Goal: Navigation & Orientation: Find specific page/section

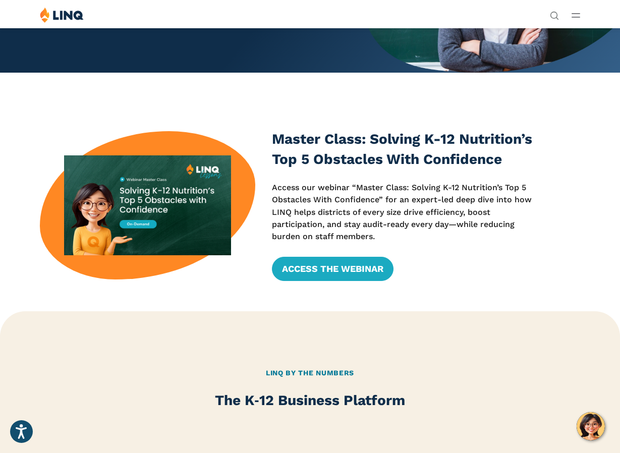
scroll to position [131, 0]
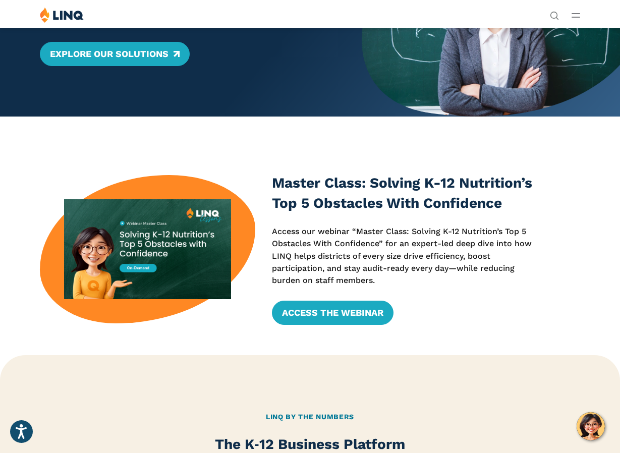
click at [571, 9] on div "Solutions Nutrition Overview NEW School Nutrition Suite School Nutrition State …" at bounding box center [310, 16] width 620 height 19
click at [578, 17] on line "Open Main Menu" at bounding box center [576, 17] width 8 height 0
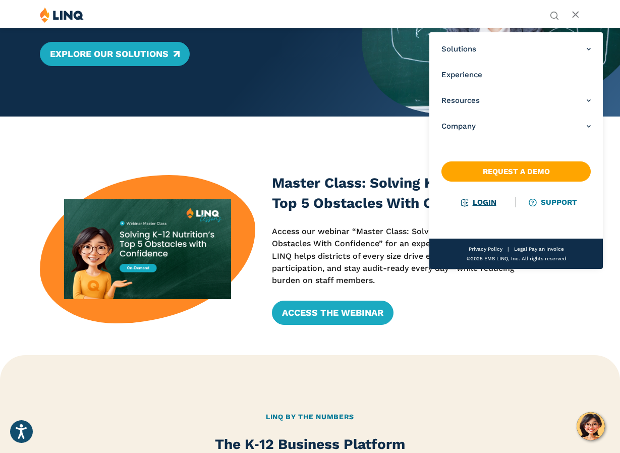
click at [479, 205] on link "Login" at bounding box center [478, 202] width 35 height 9
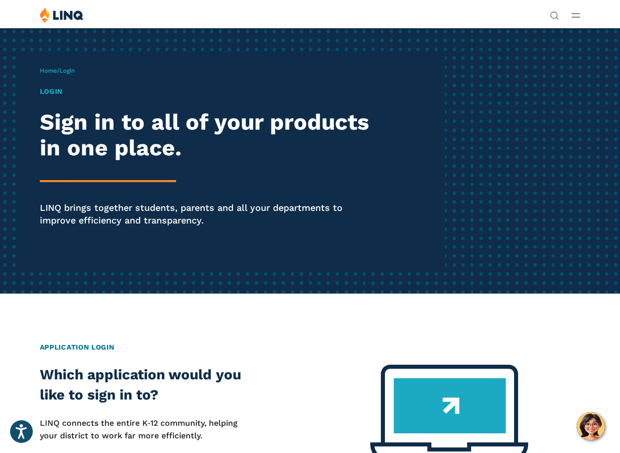
click at [56, 91] on h1 "Login" at bounding box center [210, 91] width 340 height 11
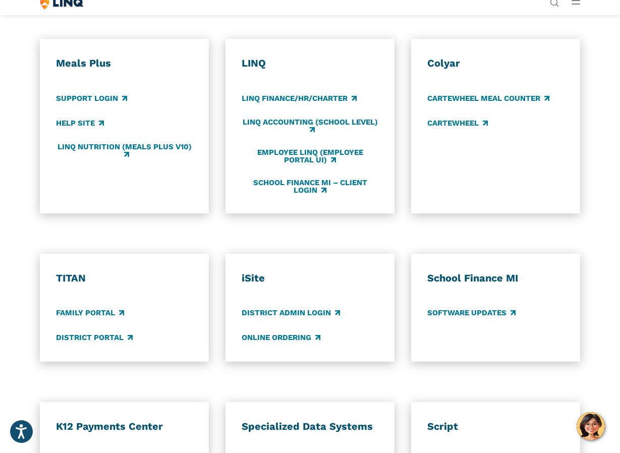
scroll to position [504, 0]
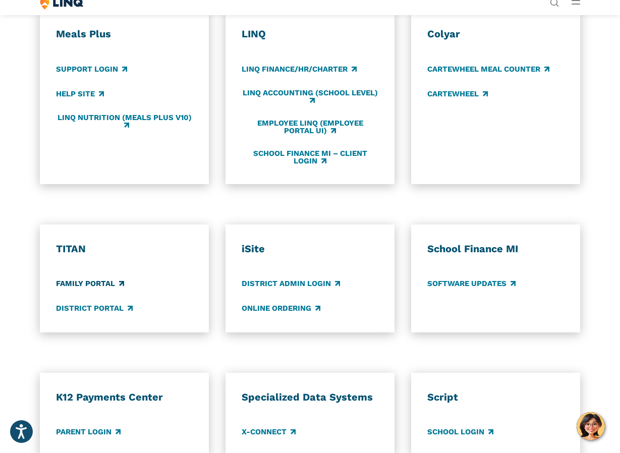
click at [118, 287] on link "Family Portal" at bounding box center [90, 283] width 68 height 11
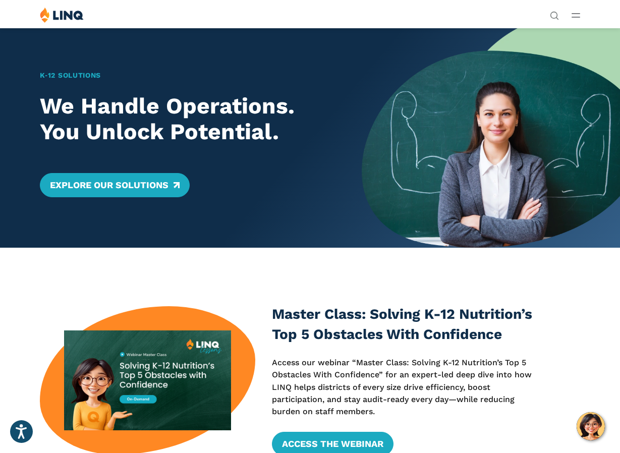
click at [579, 11] on button "Open Main Menu" at bounding box center [575, 15] width 9 height 11
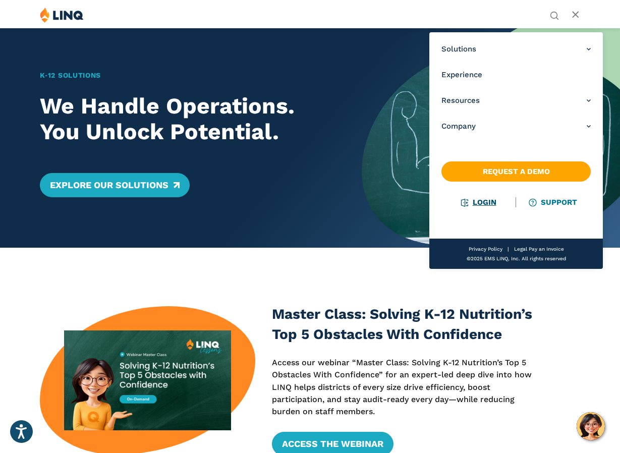
click at [484, 201] on link "Login" at bounding box center [478, 202] width 35 height 9
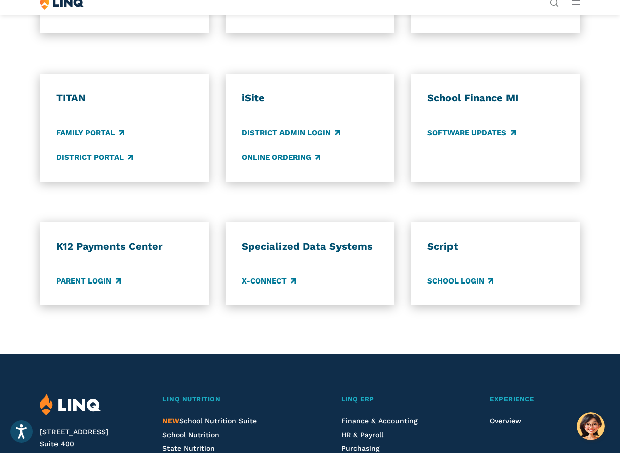
scroll to position [656, 0]
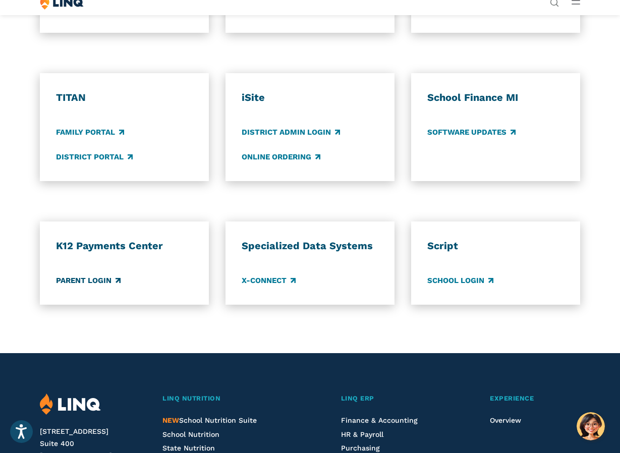
click at [99, 280] on link "Parent Login" at bounding box center [88, 280] width 65 height 11
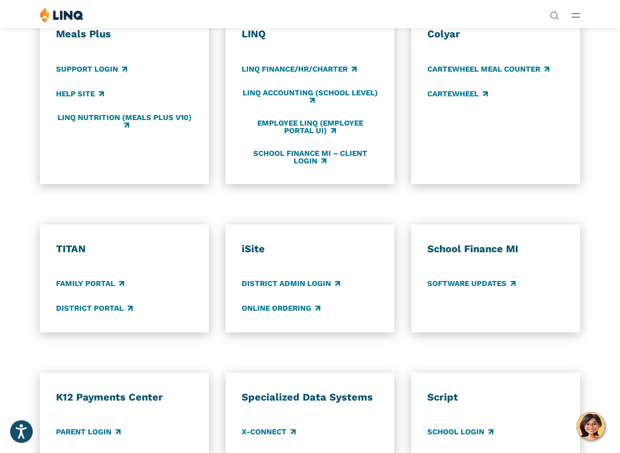
scroll to position [454, 0]
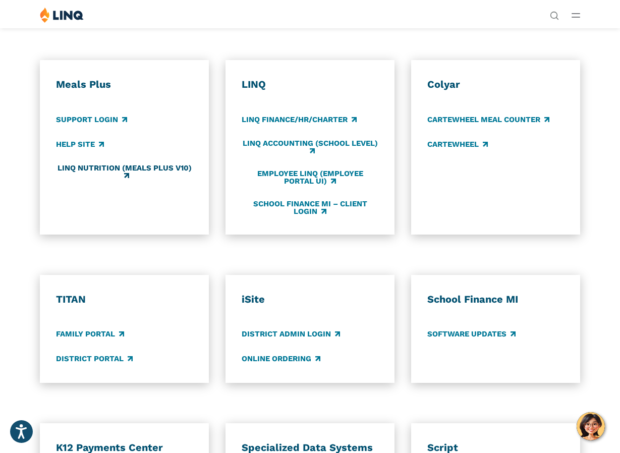
click at [117, 168] on link "LINQ Nutrition (Meals Plus v10)" at bounding box center [124, 171] width 137 height 17
click at [101, 118] on link "Support Login" at bounding box center [91, 119] width 71 height 11
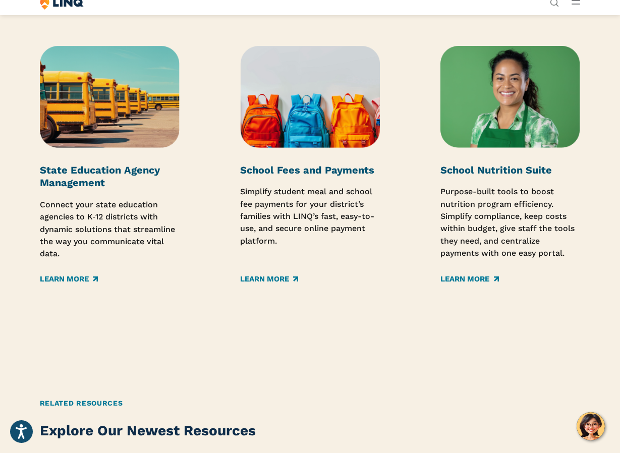
scroll to position [1513, 0]
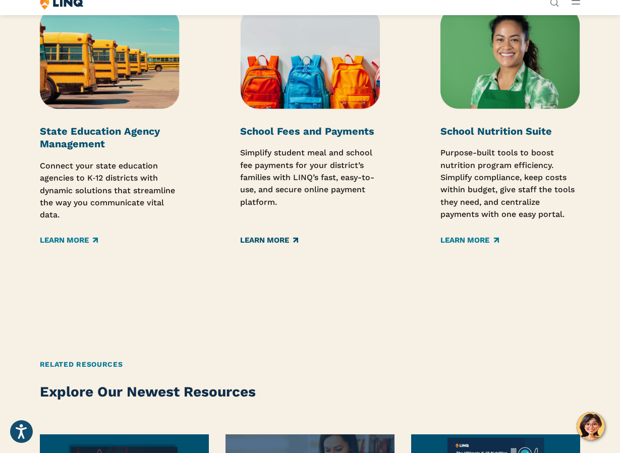
click at [292, 240] on link "Learn More" at bounding box center [269, 240] width 58 height 11
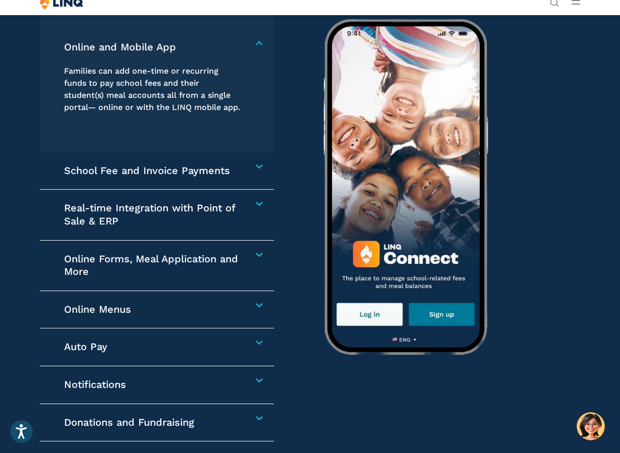
scroll to position [1463, 0]
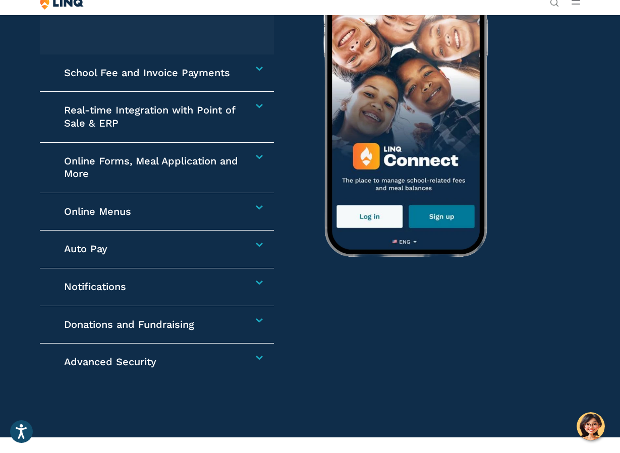
click at [98, 158] on h4 "Online Forms, Meal Application and More" at bounding box center [153, 168] width 178 height 26
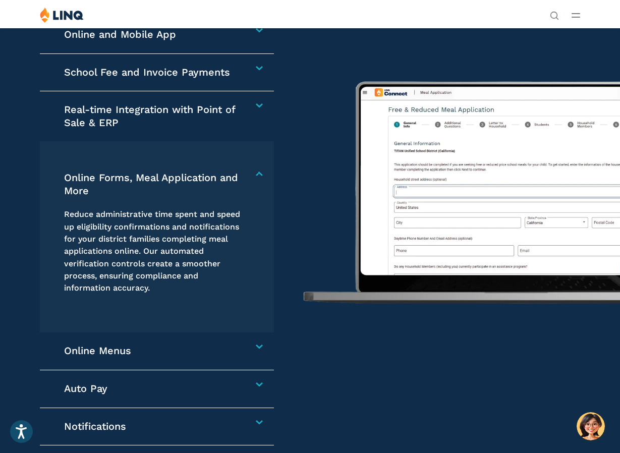
scroll to position [1359, 0]
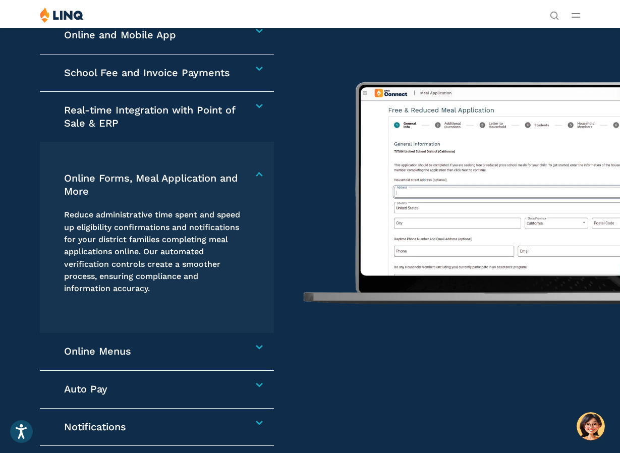
click at [133, 229] on p "Reduce administrative time spent and speed up eligibility confirmations and not…" at bounding box center [153, 252] width 178 height 86
click at [134, 281] on p "Reduce administrative time spent and speed up eligibility confirmations and not…" at bounding box center [153, 252] width 178 height 86
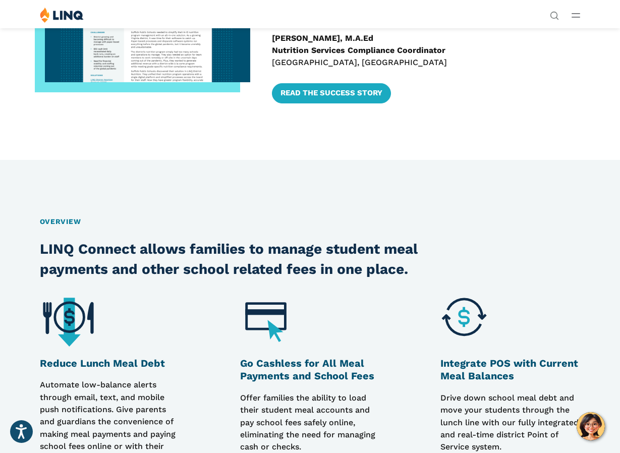
scroll to position [202, 0]
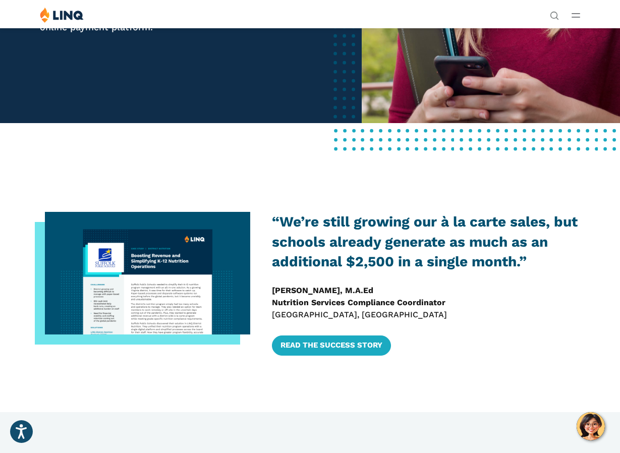
click at [575, 17] on line "Open Main Menu" at bounding box center [576, 17] width 8 height 0
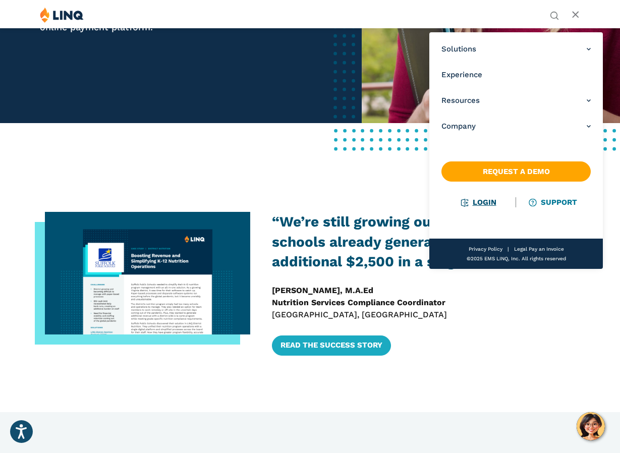
click at [478, 198] on link "Login" at bounding box center [478, 202] width 35 height 9
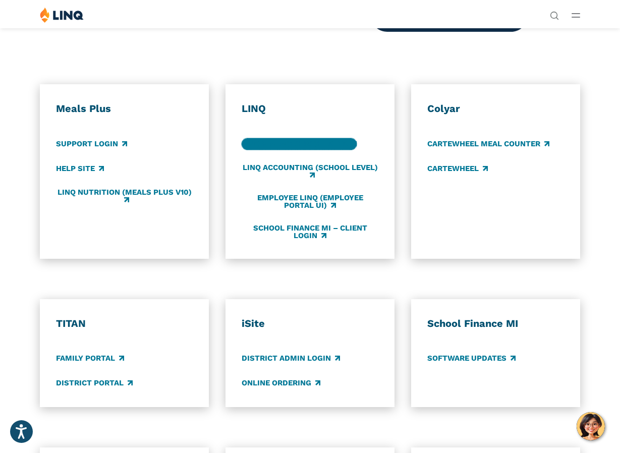
scroll to position [404, 0]
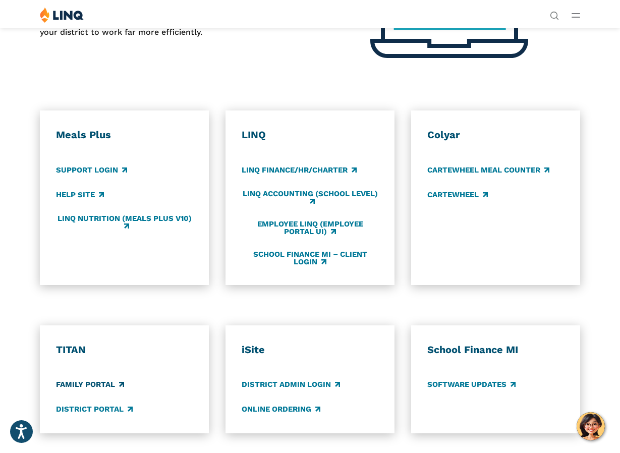
click at [101, 384] on link "Family Portal" at bounding box center [90, 384] width 68 height 11
